Goal: Task Accomplishment & Management: Use online tool/utility

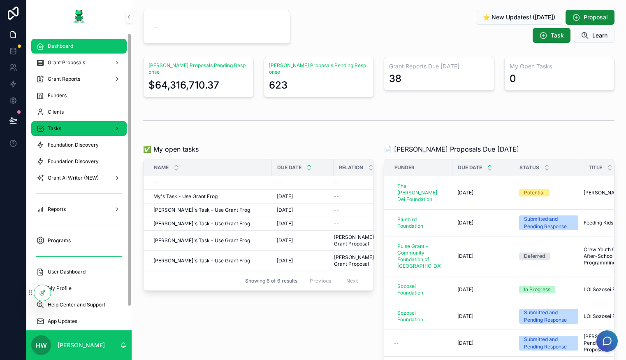
click at [92, 133] on div "Tasks" at bounding box center [79, 128] width 86 height 13
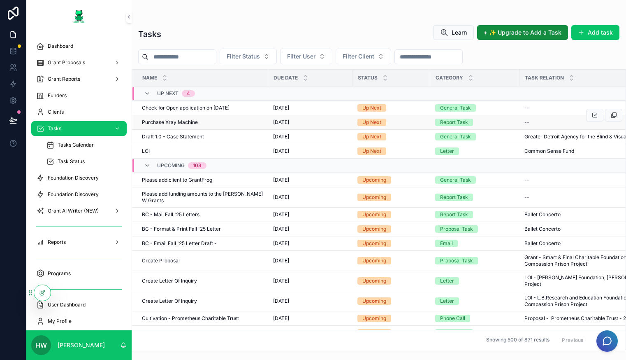
click at [223, 116] on td "Purchase Xray Machine Purchase Xray Machine" at bounding box center [200, 122] width 136 height 14
click at [179, 120] on span "Purchase Xray Machine" at bounding box center [170, 122] width 56 height 7
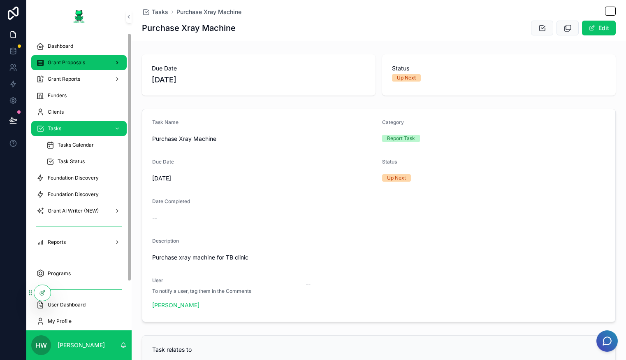
click at [57, 56] on div "Grant Proposals" at bounding box center [79, 62] width 86 height 13
